Goal: Task Accomplishment & Management: Use online tool/utility

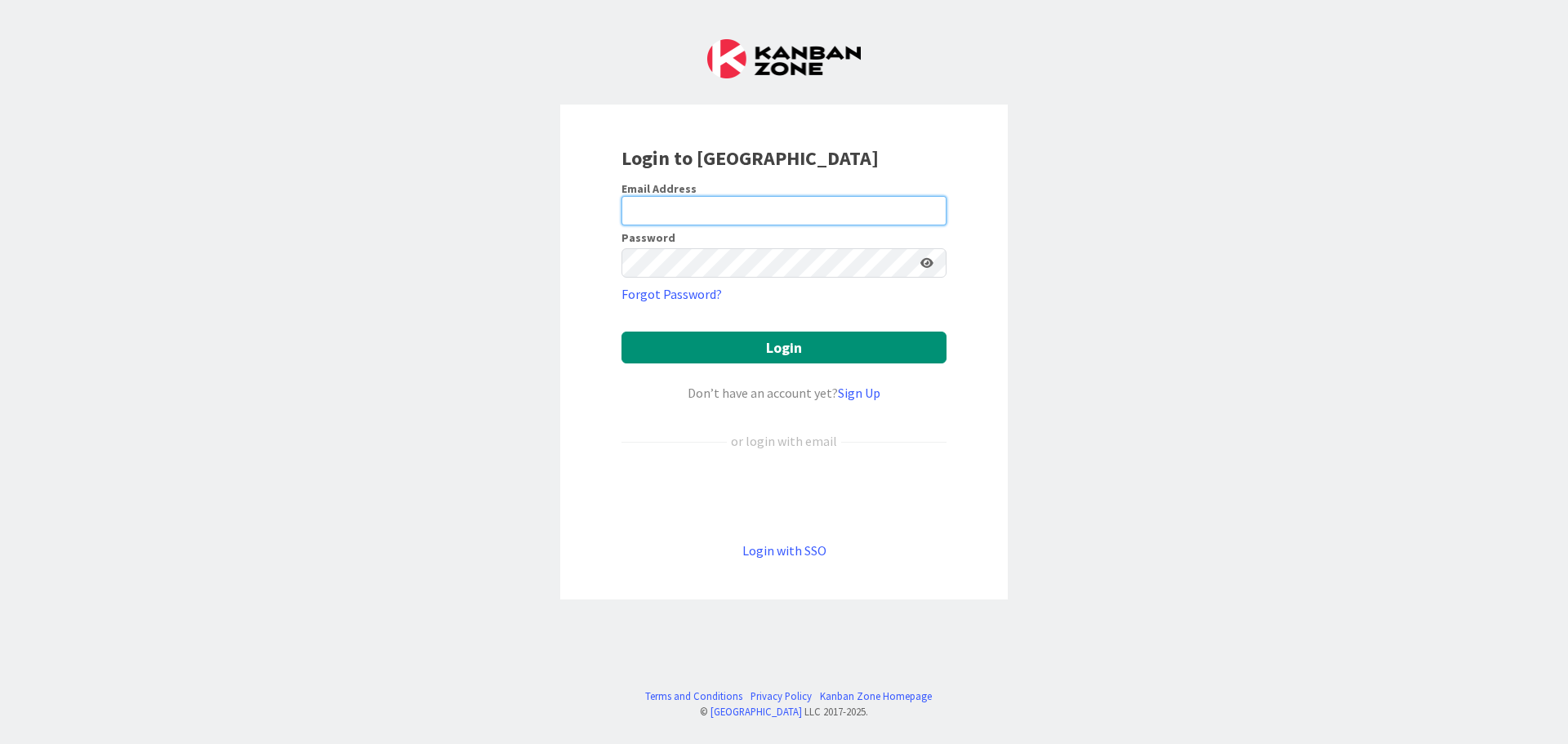
type input "[EMAIL_ADDRESS][DOMAIN_NAME]"
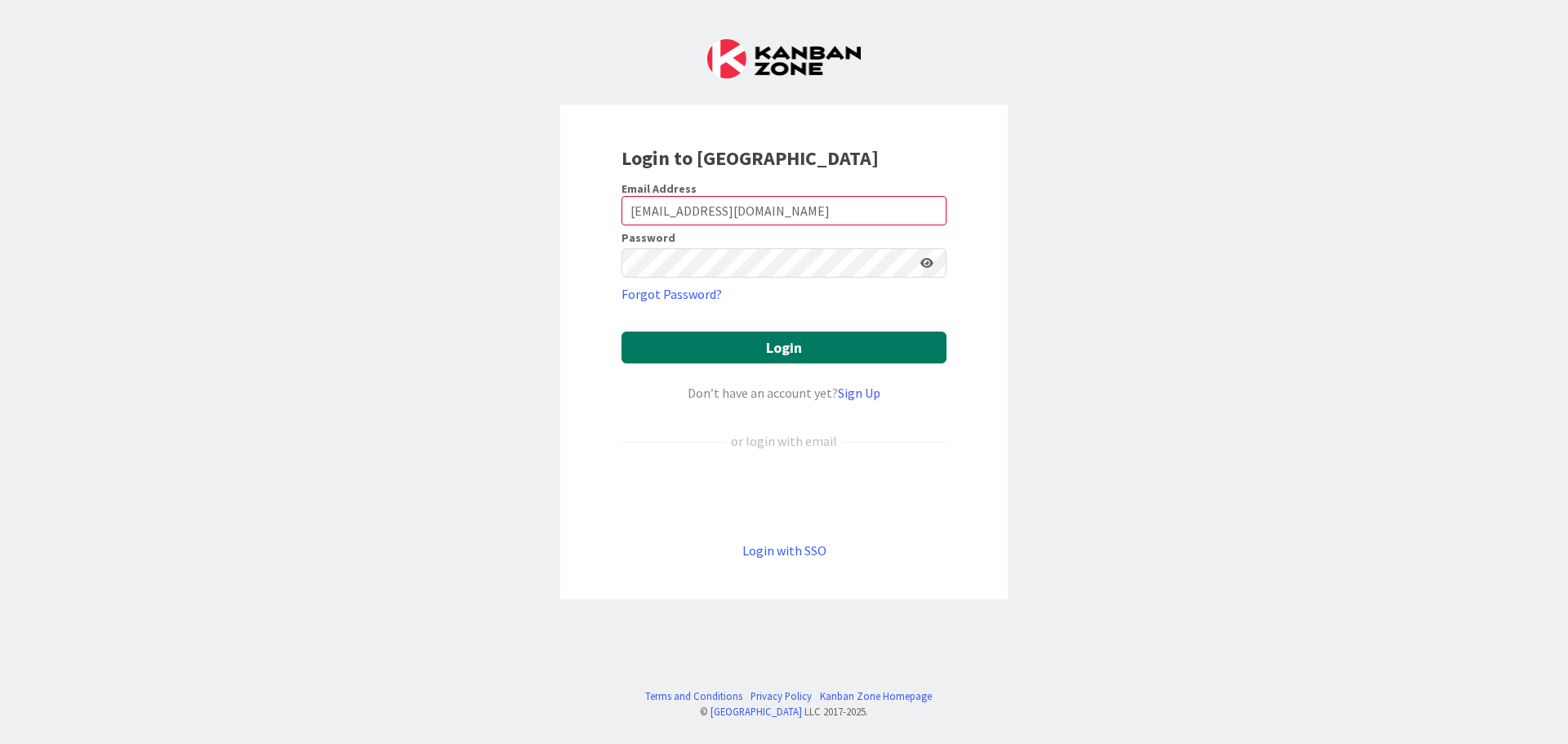
click at [753, 340] on button "Login" at bounding box center [783, 347] width 325 height 31
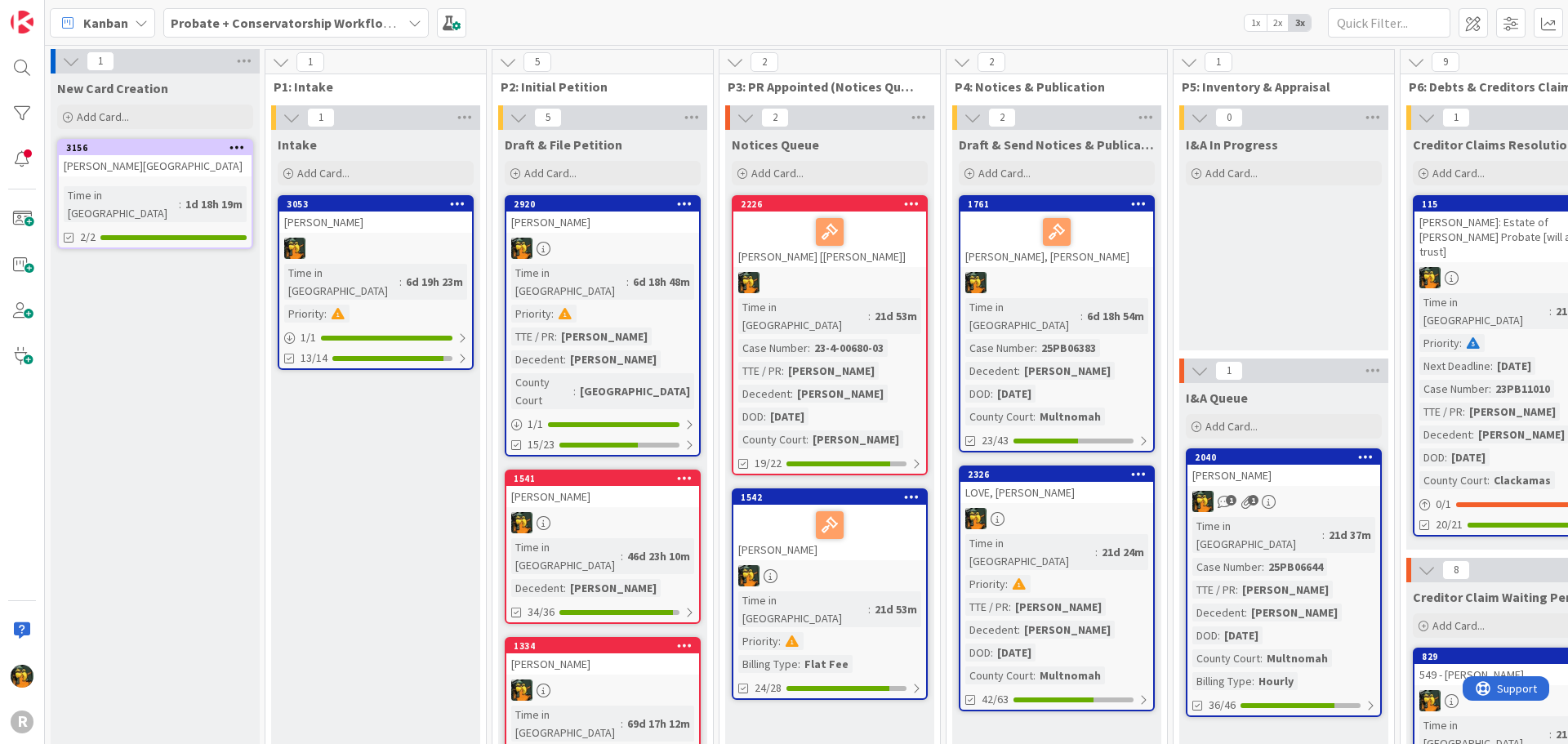
click at [641, 236] on div "2920 BERRYMAN, Dana Time in Column : 6d 18h 48m Priority : TTE / PR : Dana Berr…" at bounding box center [603, 326] width 196 height 261
